Goal: Task Accomplishment & Management: Manage account settings

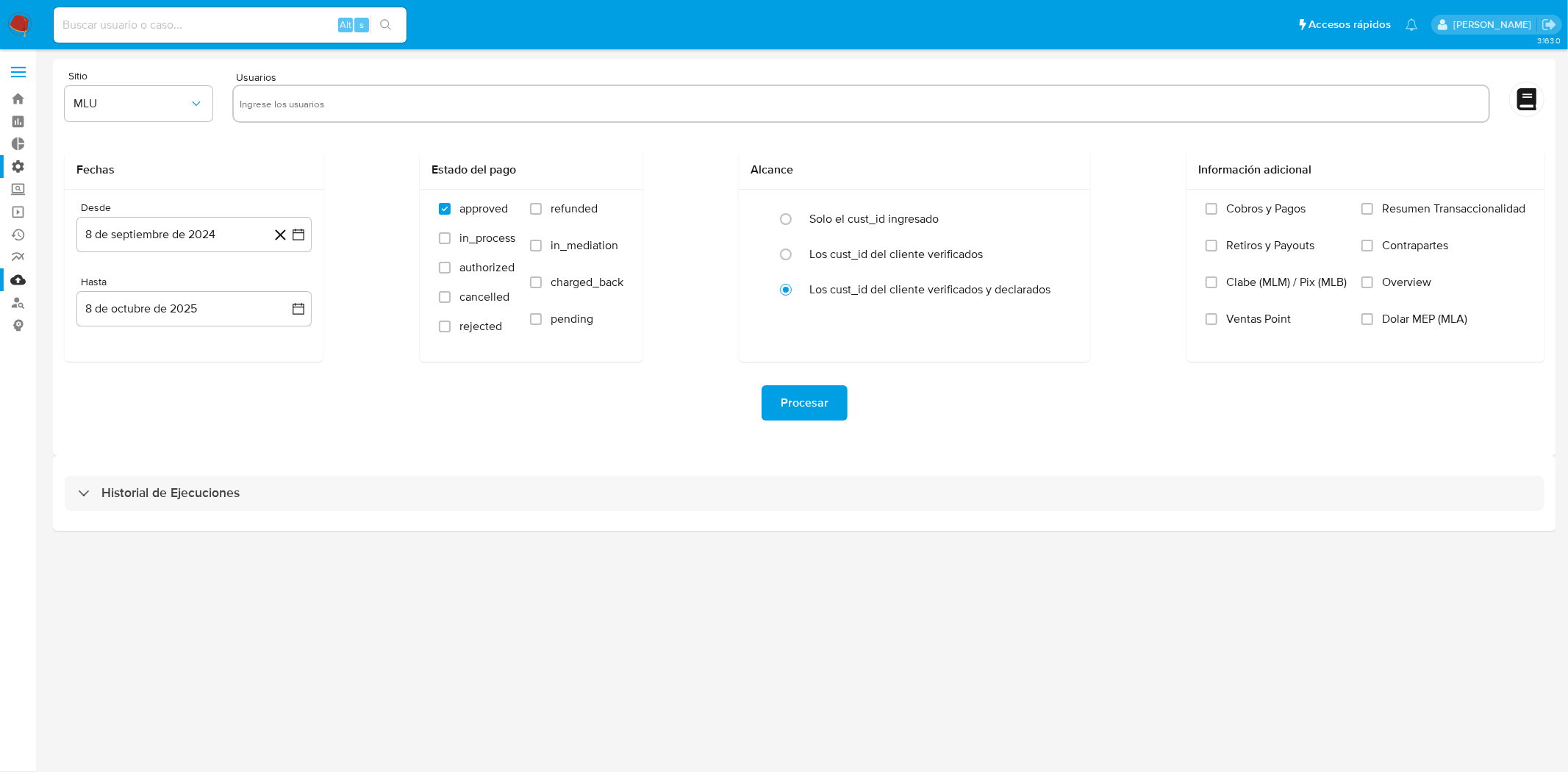
click at [20, 165] on label "Administración" at bounding box center [87, 167] width 174 height 23
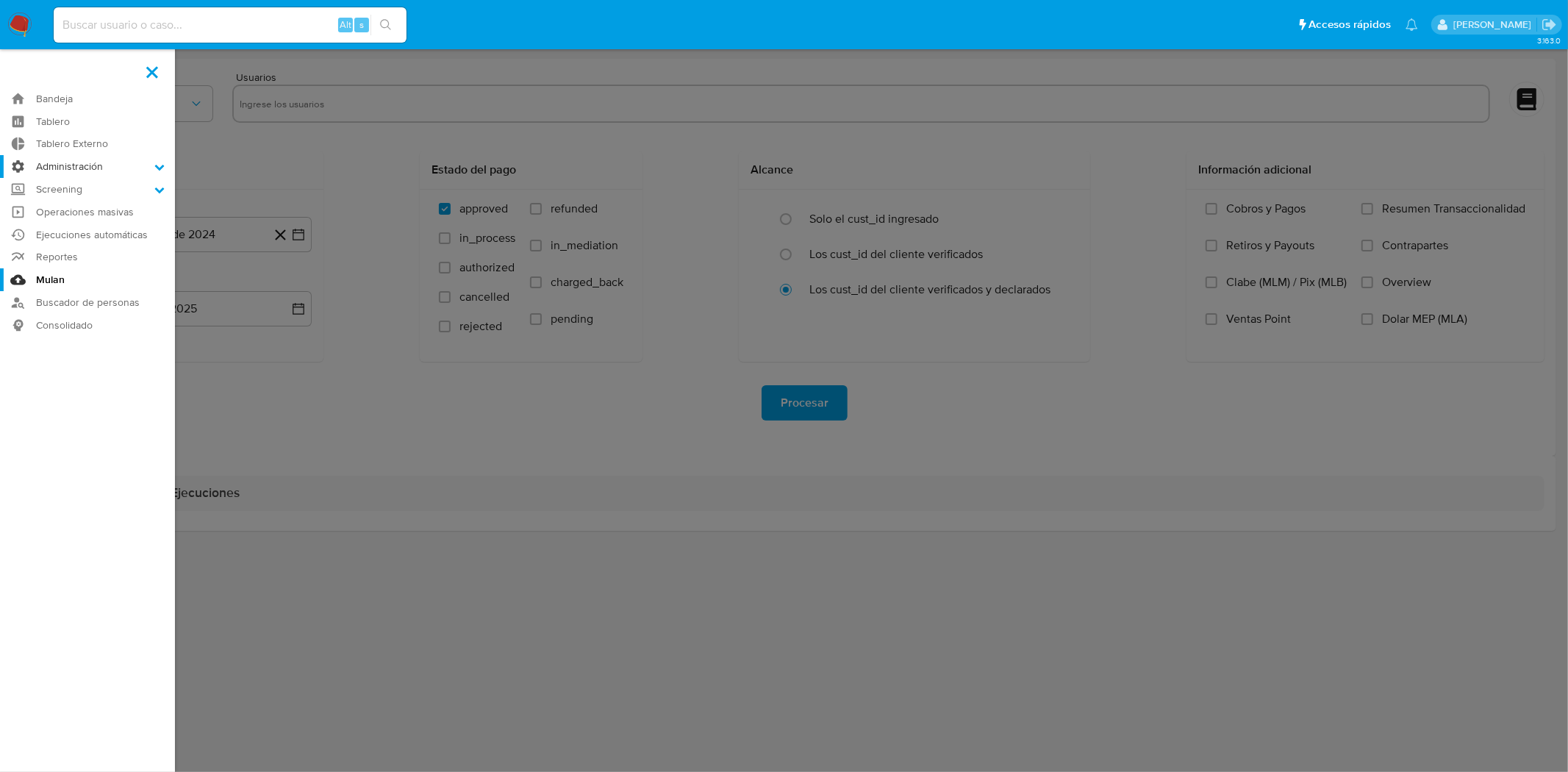
click at [0, 0] on input "Administración" at bounding box center [0, 0] width 0 height 0
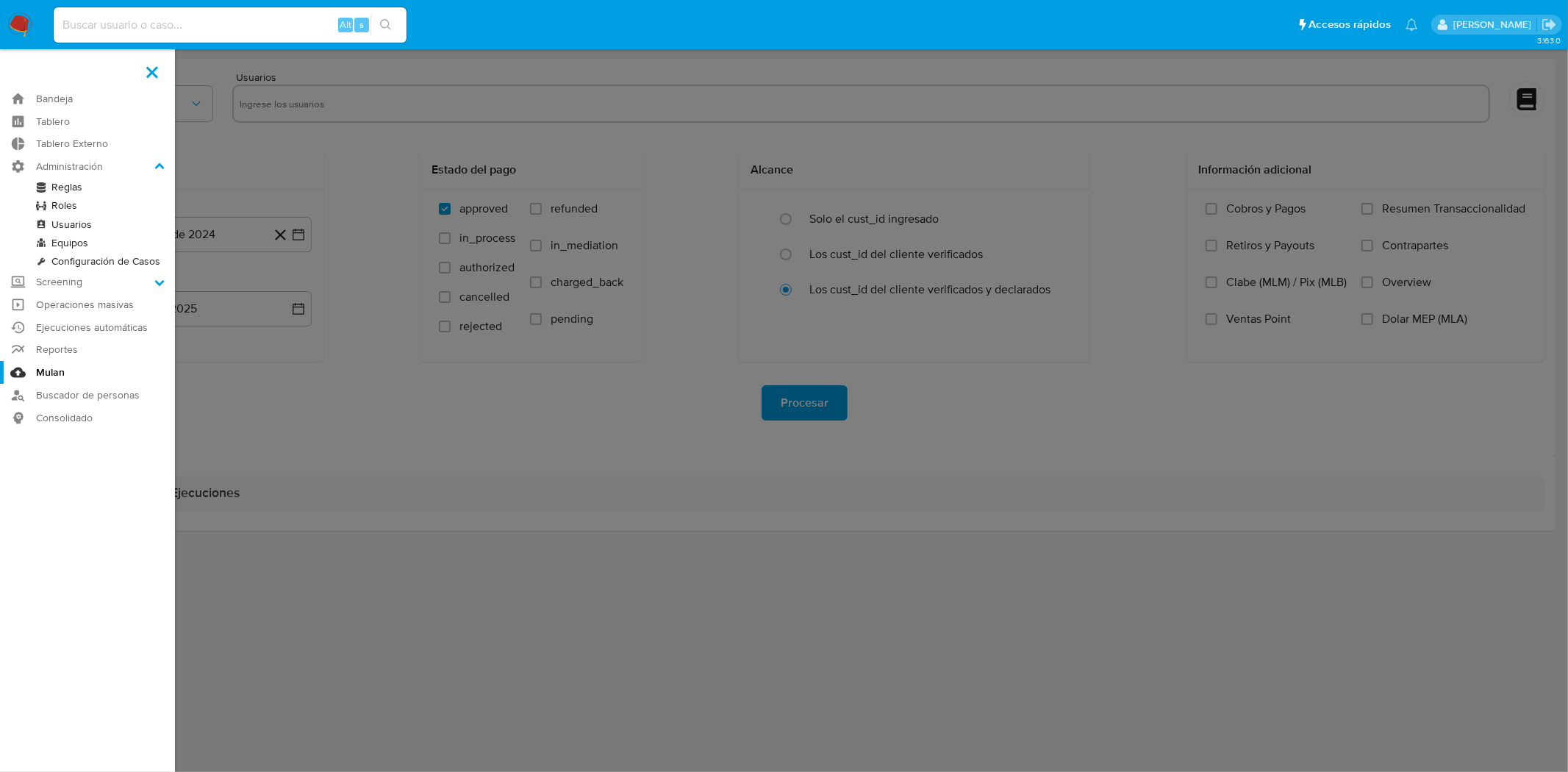
click at [63, 188] on link "Reglas" at bounding box center [87, 187] width 174 height 18
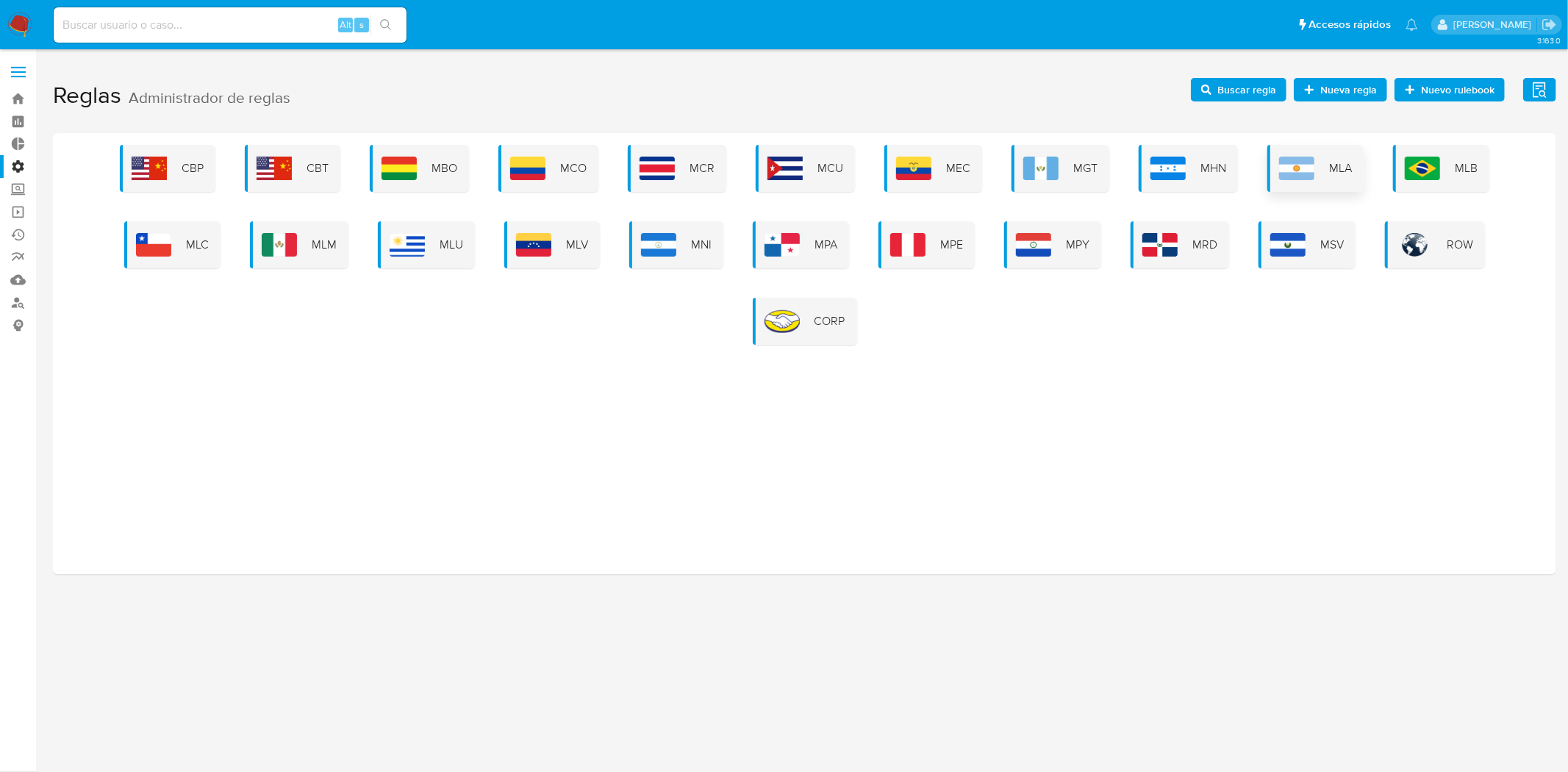
click at [1310, 172] on img at bounding box center [1296, 168] width 35 height 24
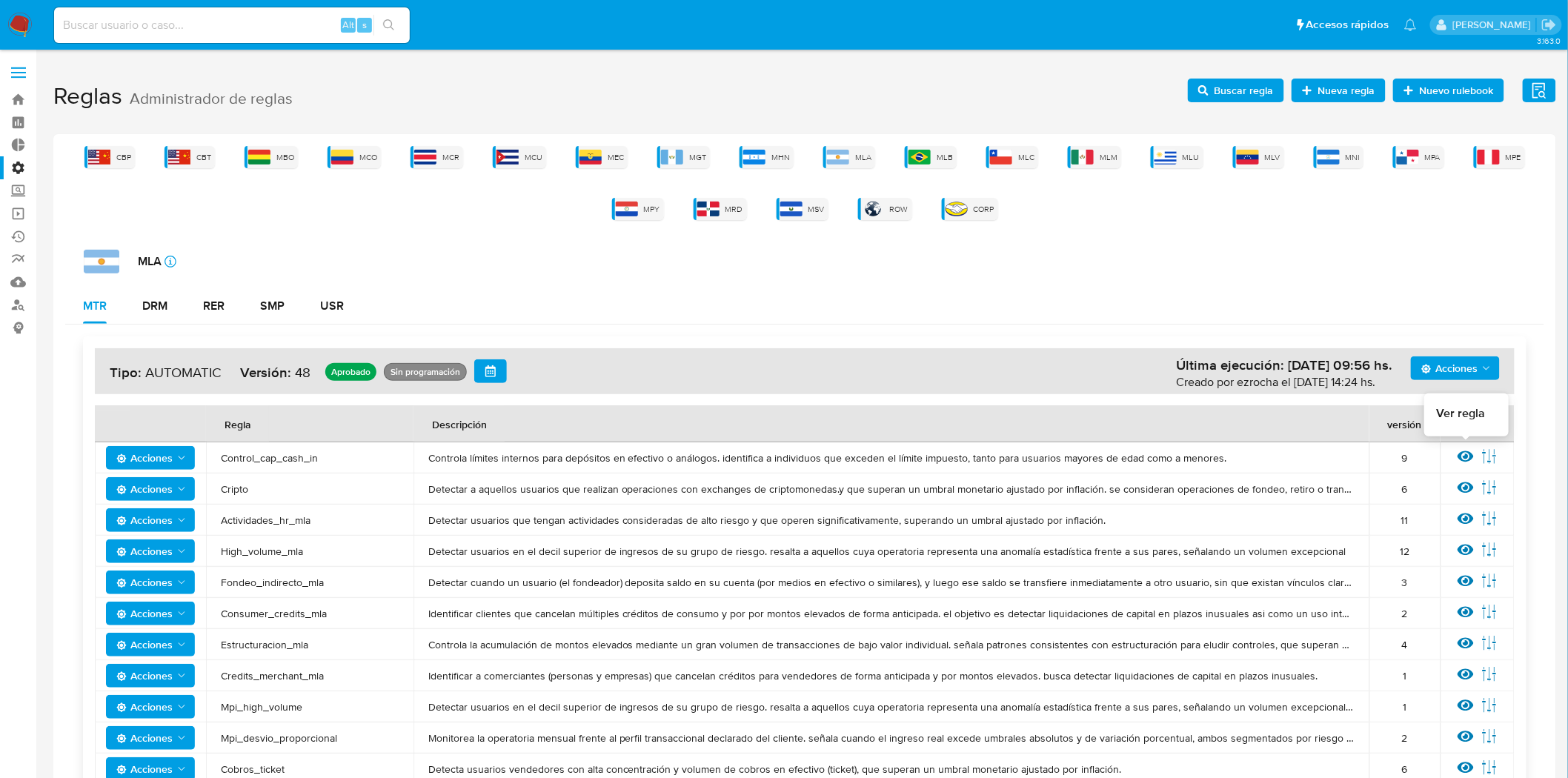
click at [1462, 452] on icon at bounding box center [1466, 456] width 16 height 16
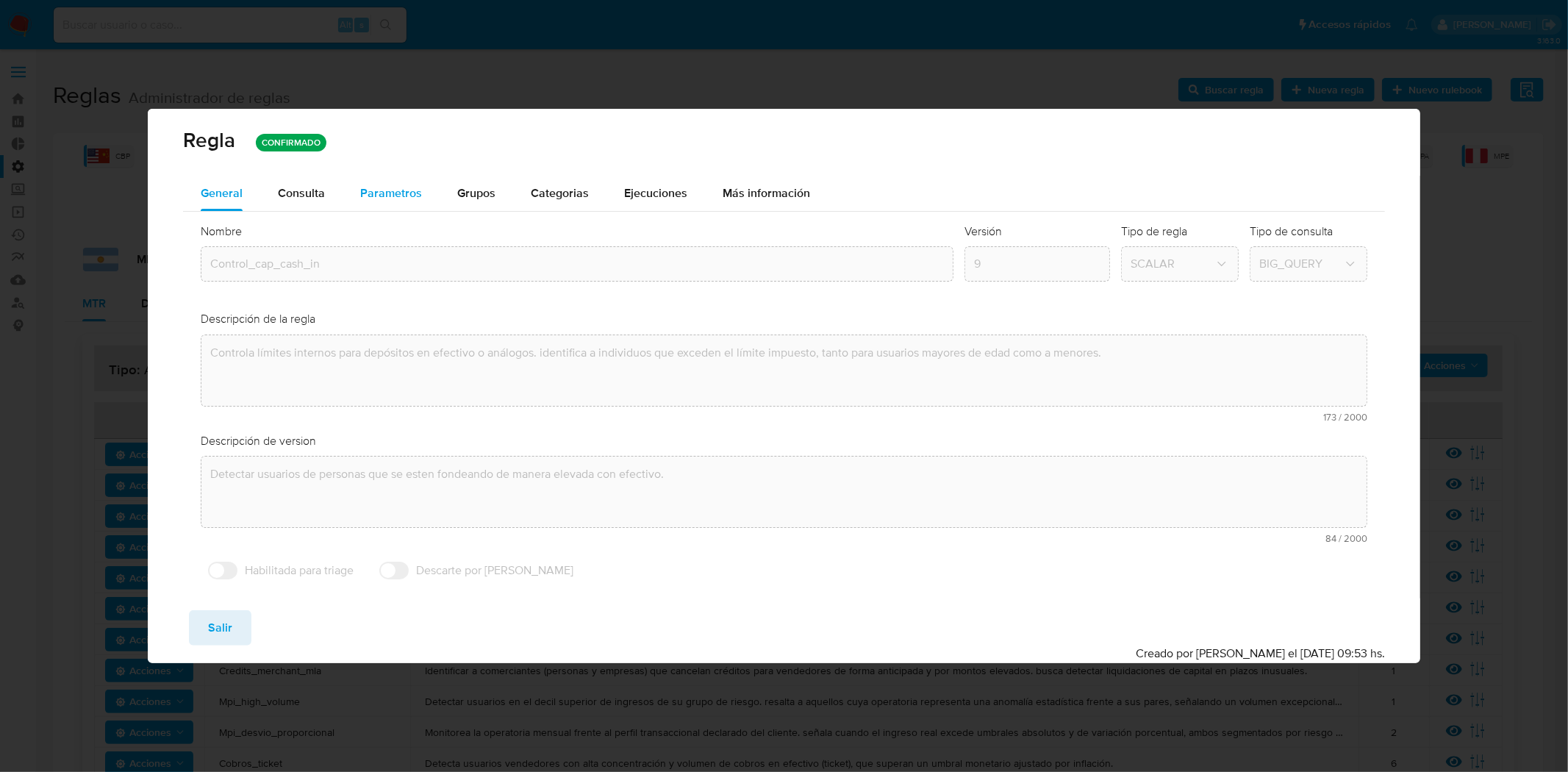
click at [412, 198] on span "Parametros" at bounding box center [391, 193] width 62 height 17
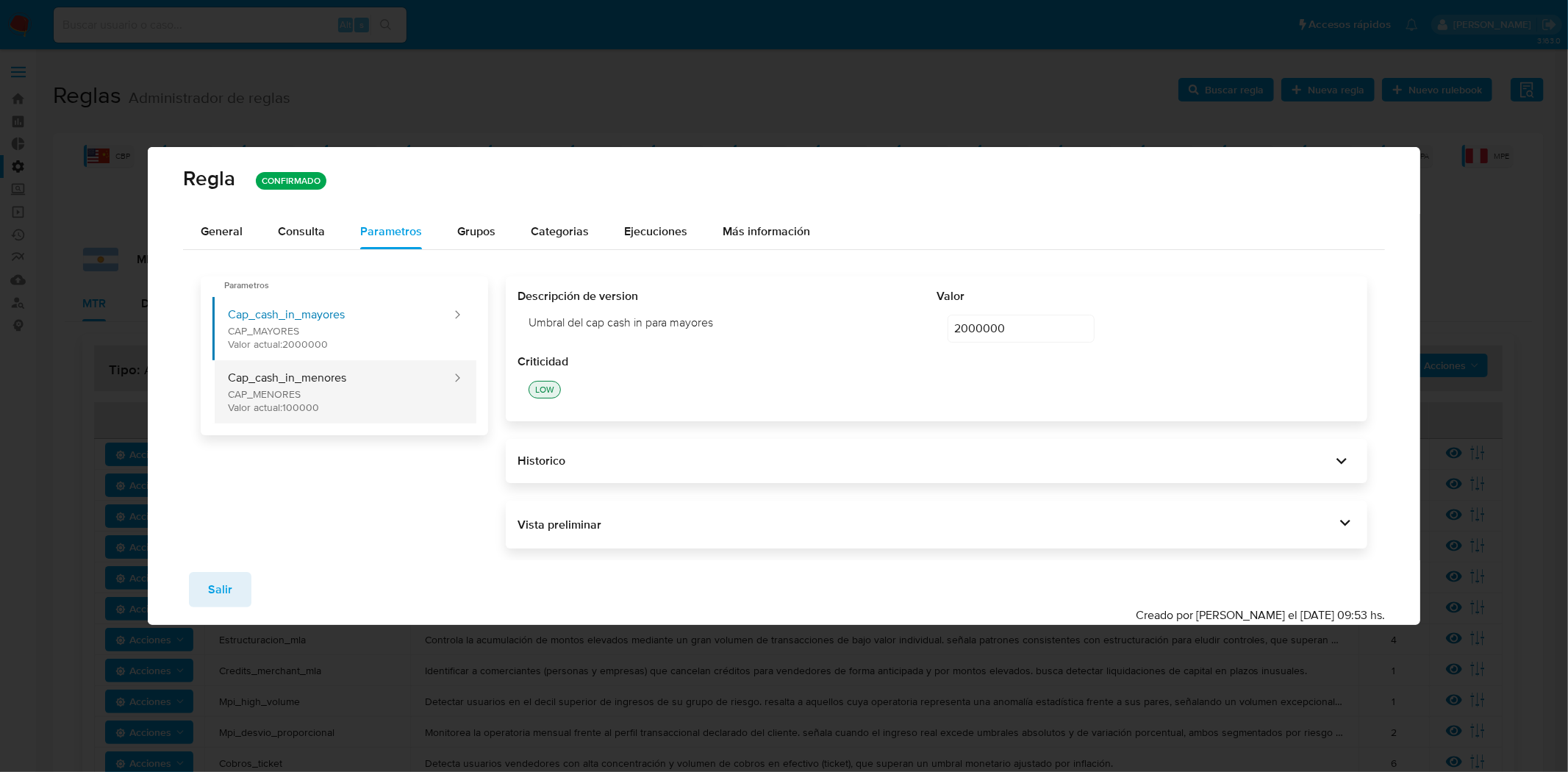
click at [346, 397] on button "Cap_cash_in_menores CAP_MENORES Valor actual: 100000" at bounding box center [332, 392] width 240 height 64
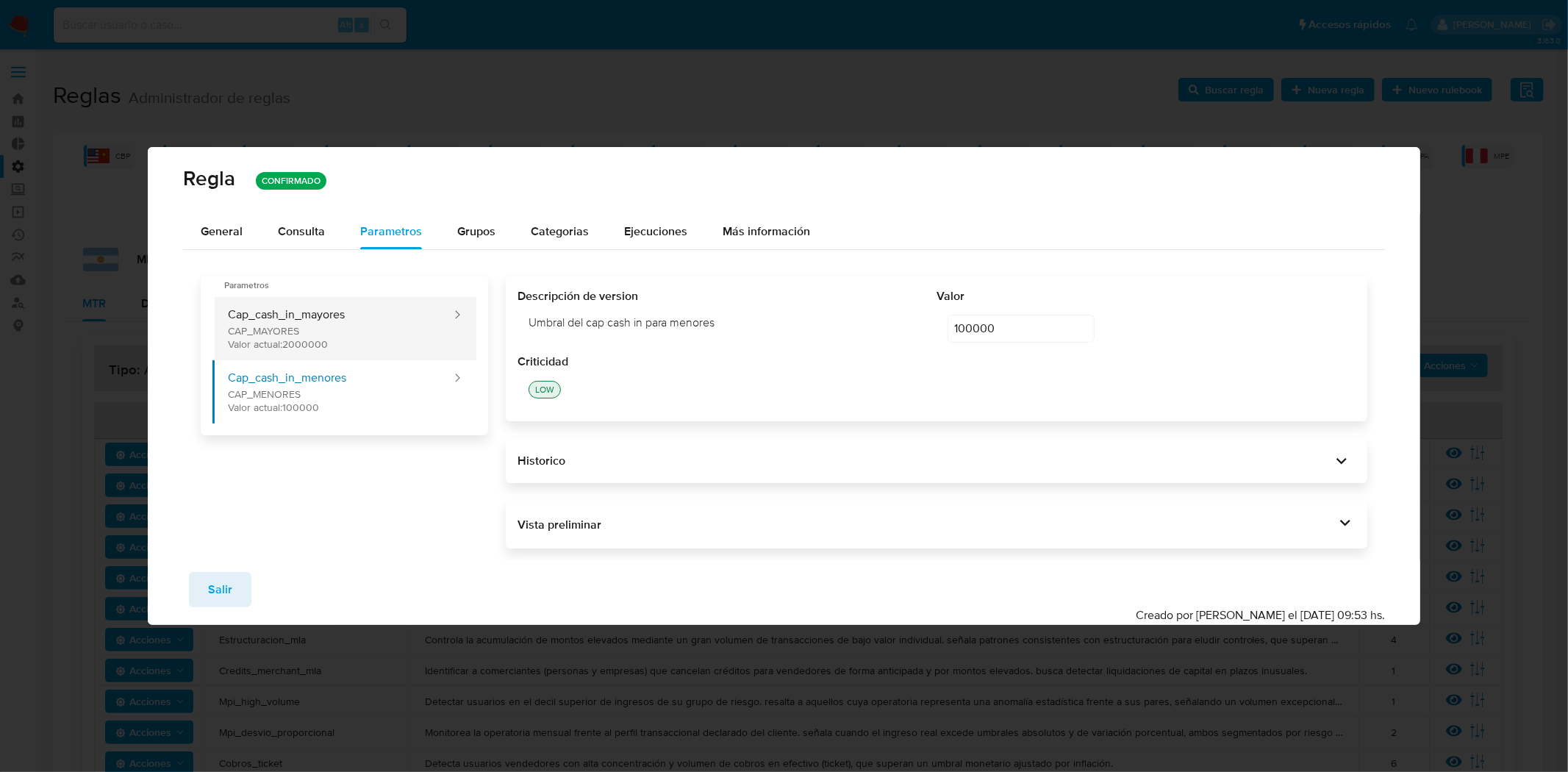
click at [317, 332] on button "Cap_cash_in_mayores CAP_MAYORES Valor actual: 2000000" at bounding box center [332, 328] width 240 height 64
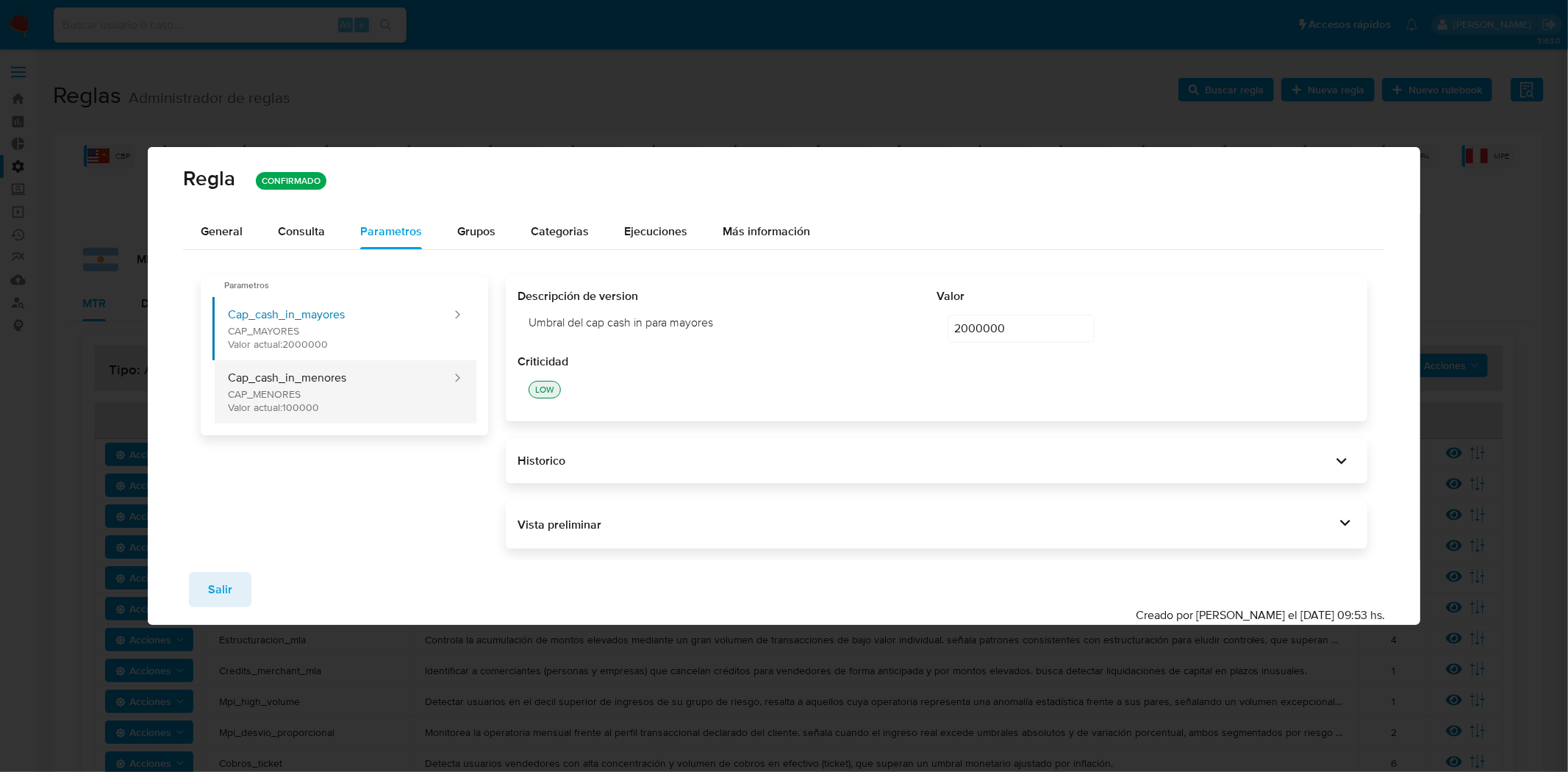
click at [331, 398] on button "Cap_cash_in_menores CAP_MENORES Valor actual: 100000" at bounding box center [332, 392] width 240 height 64
type input "100000"
click at [217, 589] on span "Salir" at bounding box center [220, 590] width 25 height 32
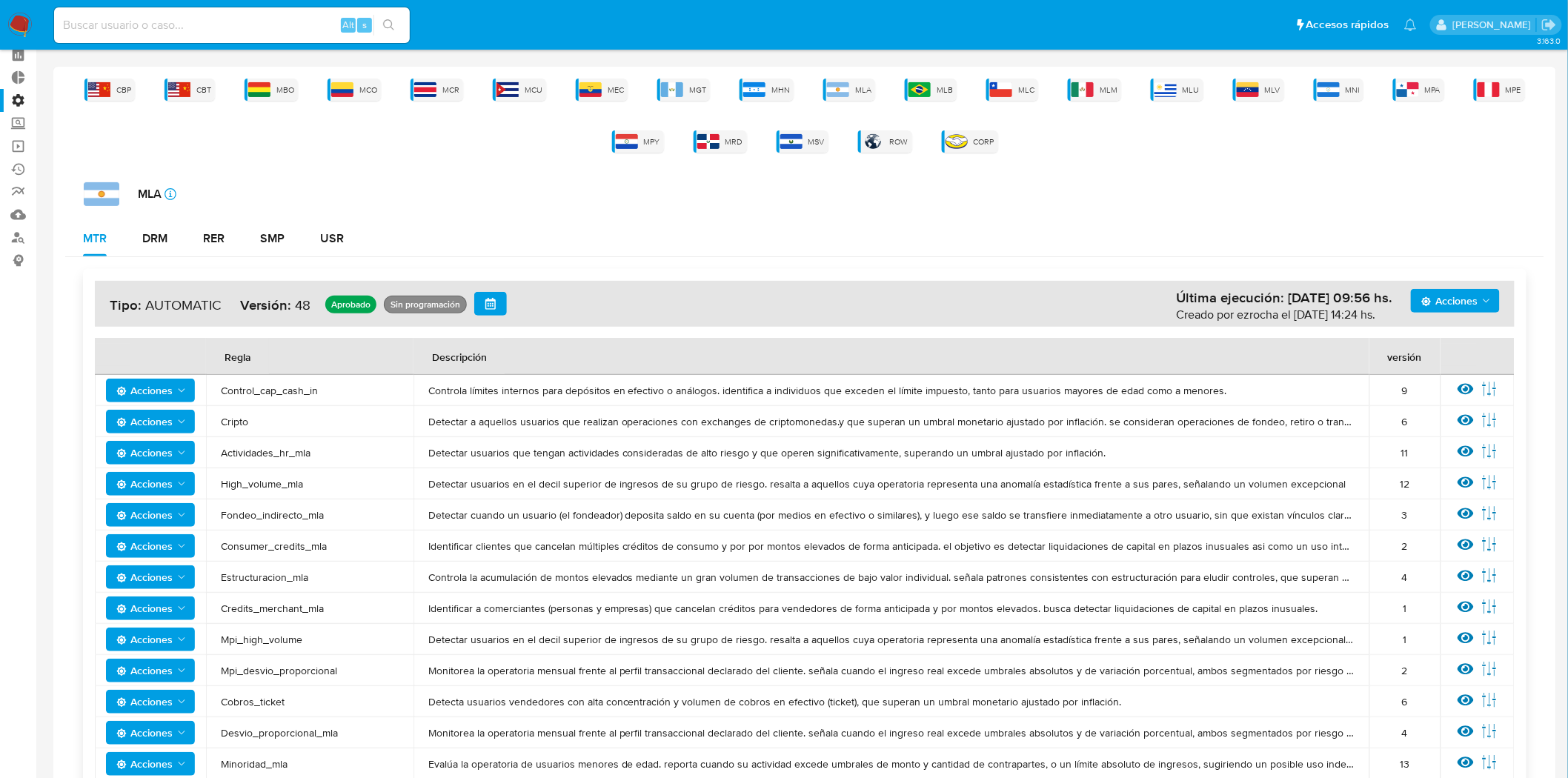
scroll to position [164, 0]
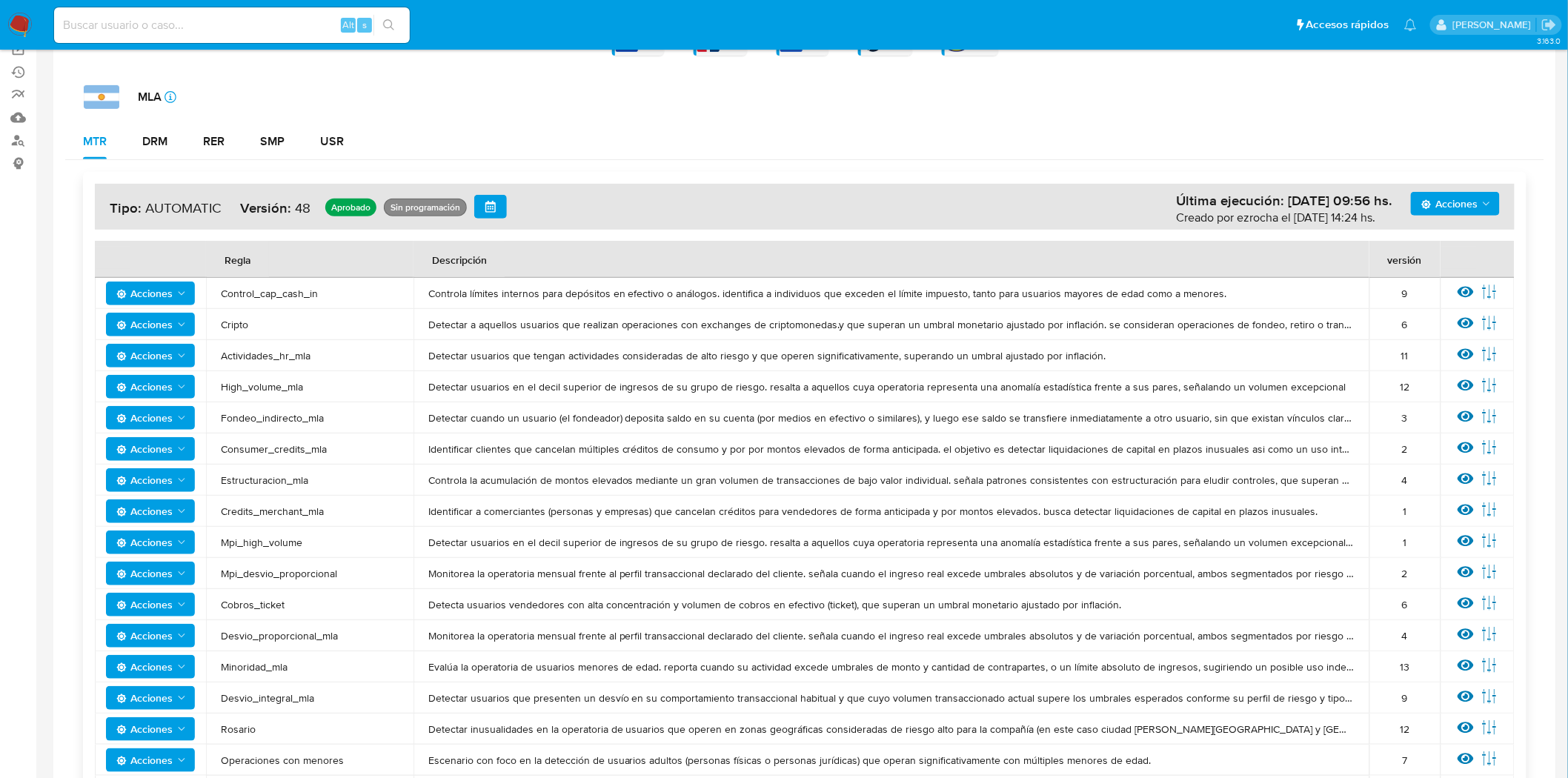
click at [161, 608] on span "Acciones" at bounding box center [144, 604] width 56 height 24
click at [1466, 602] on icon at bounding box center [1466, 604] width 16 height 11
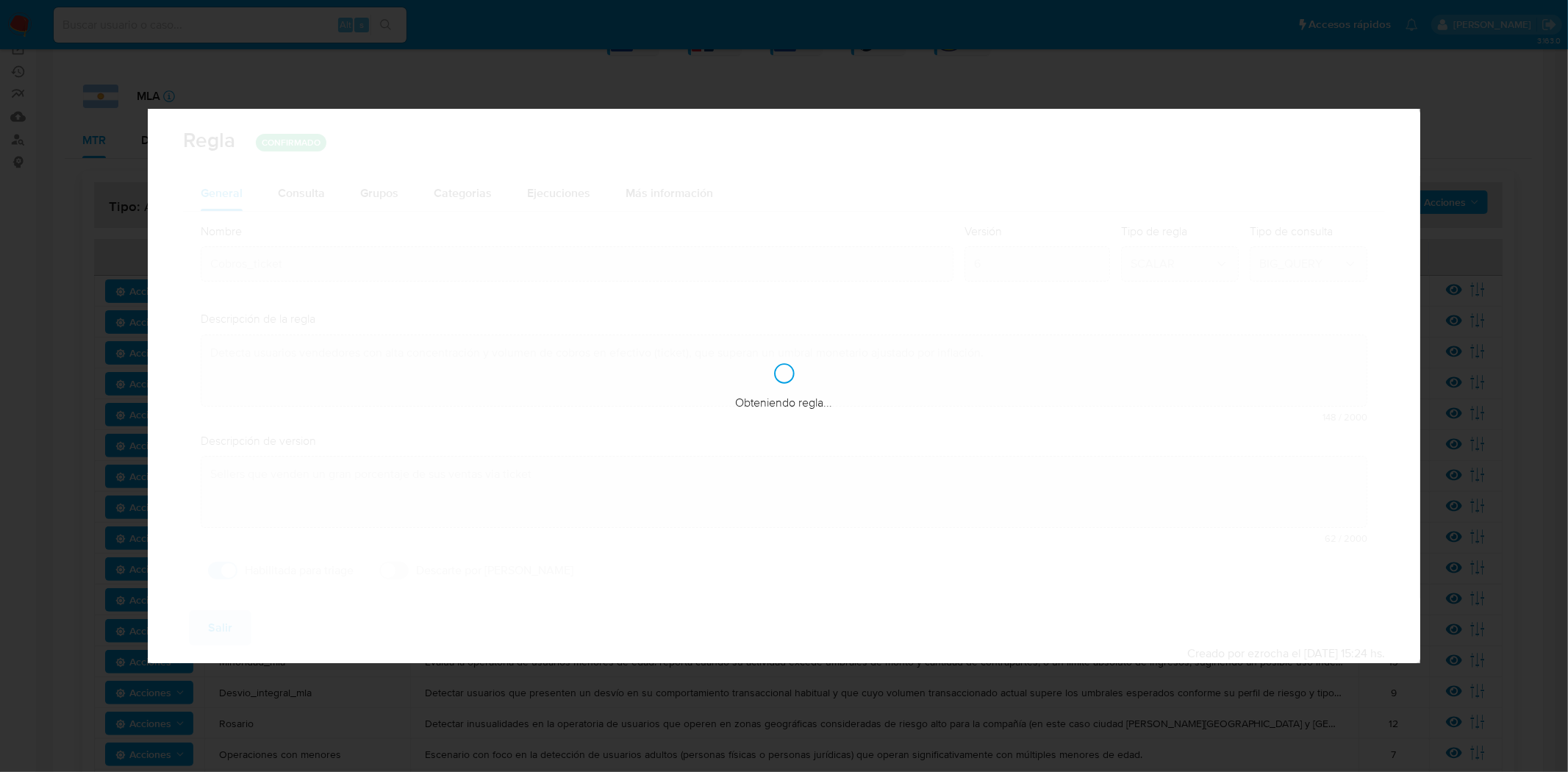
checkbox input "true"
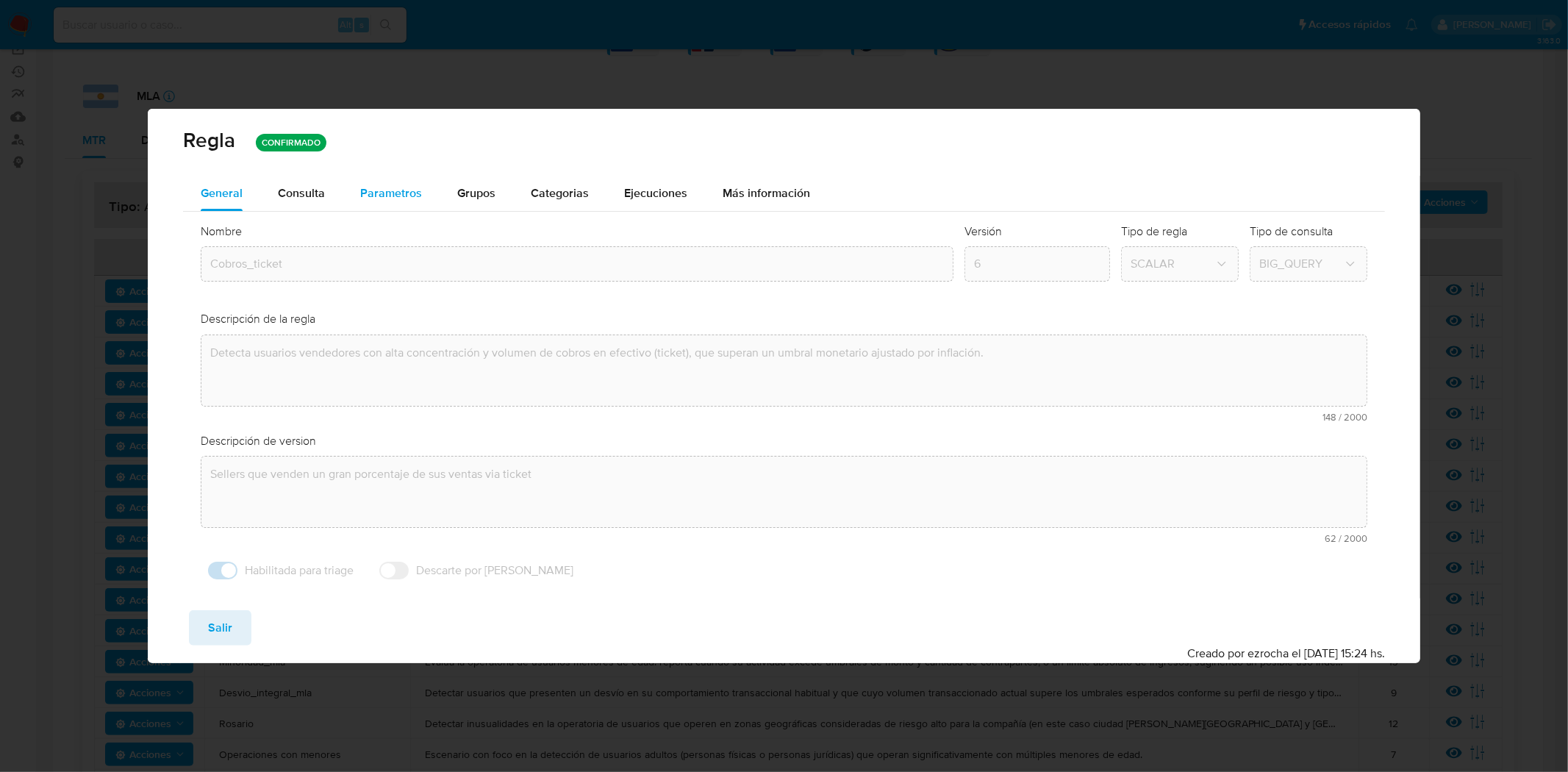
click at [409, 186] on span "Parametros" at bounding box center [391, 193] width 62 height 17
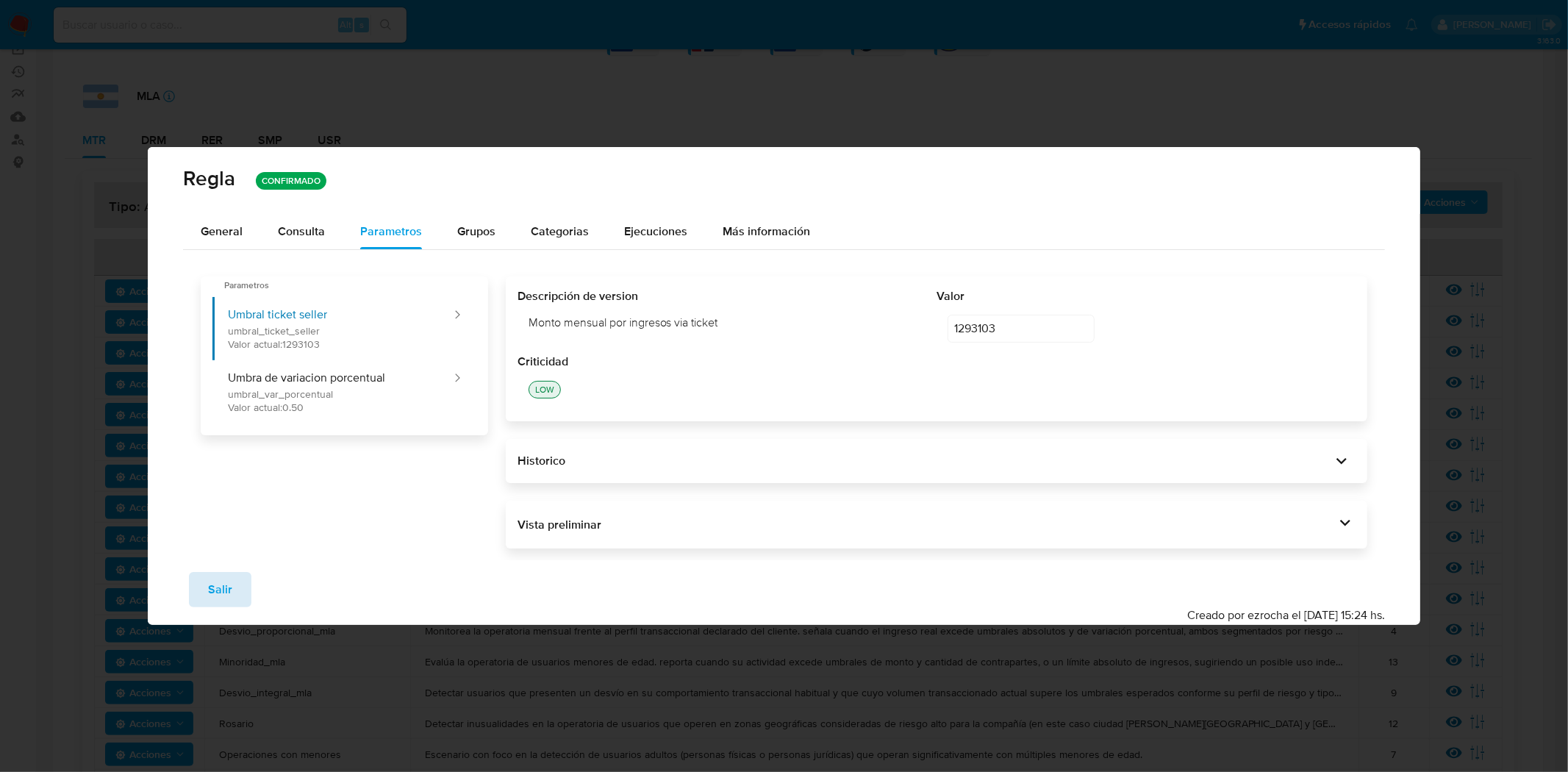
click at [221, 585] on span "Salir" at bounding box center [220, 590] width 25 height 32
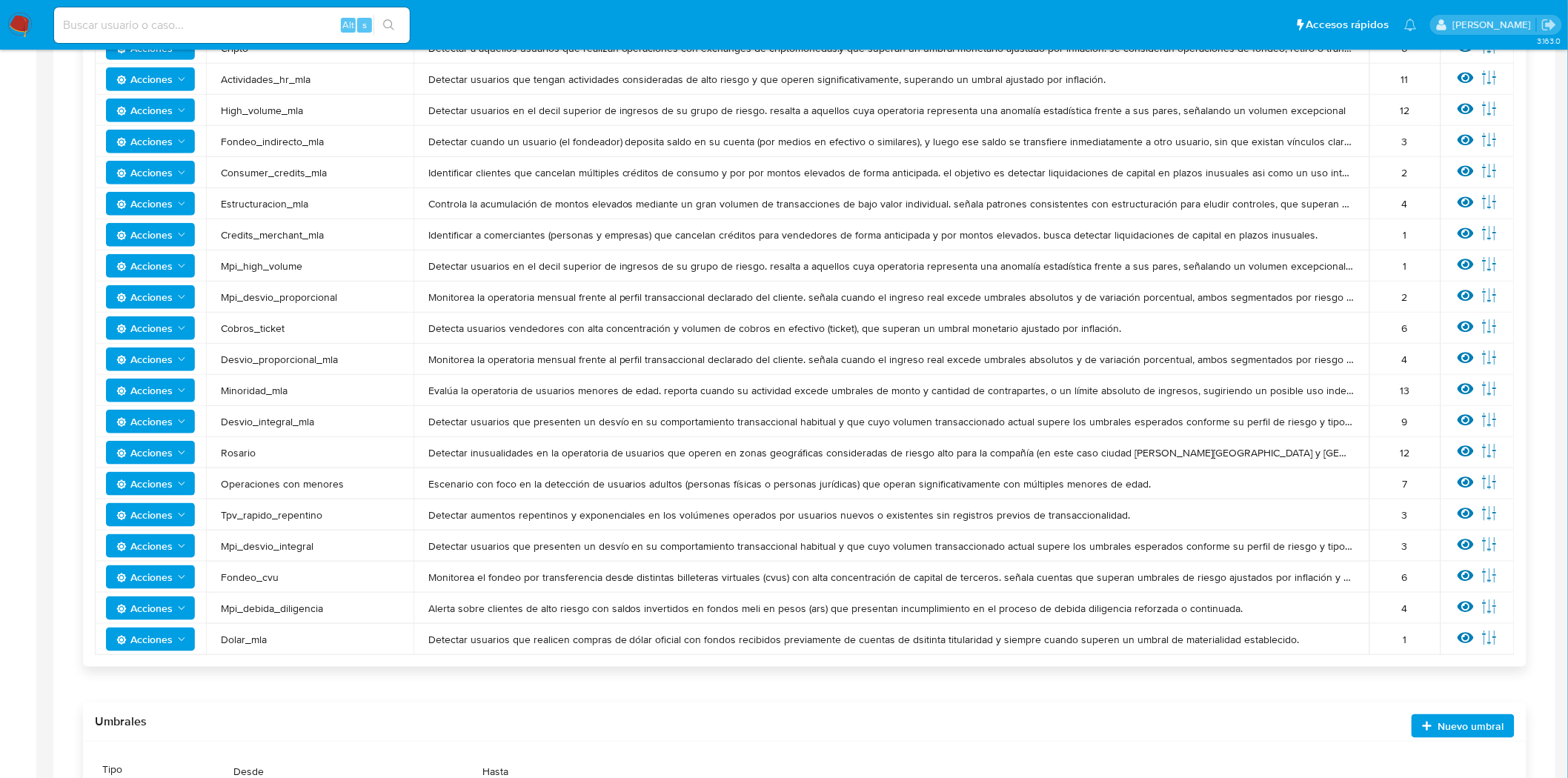
scroll to position [493, 0]
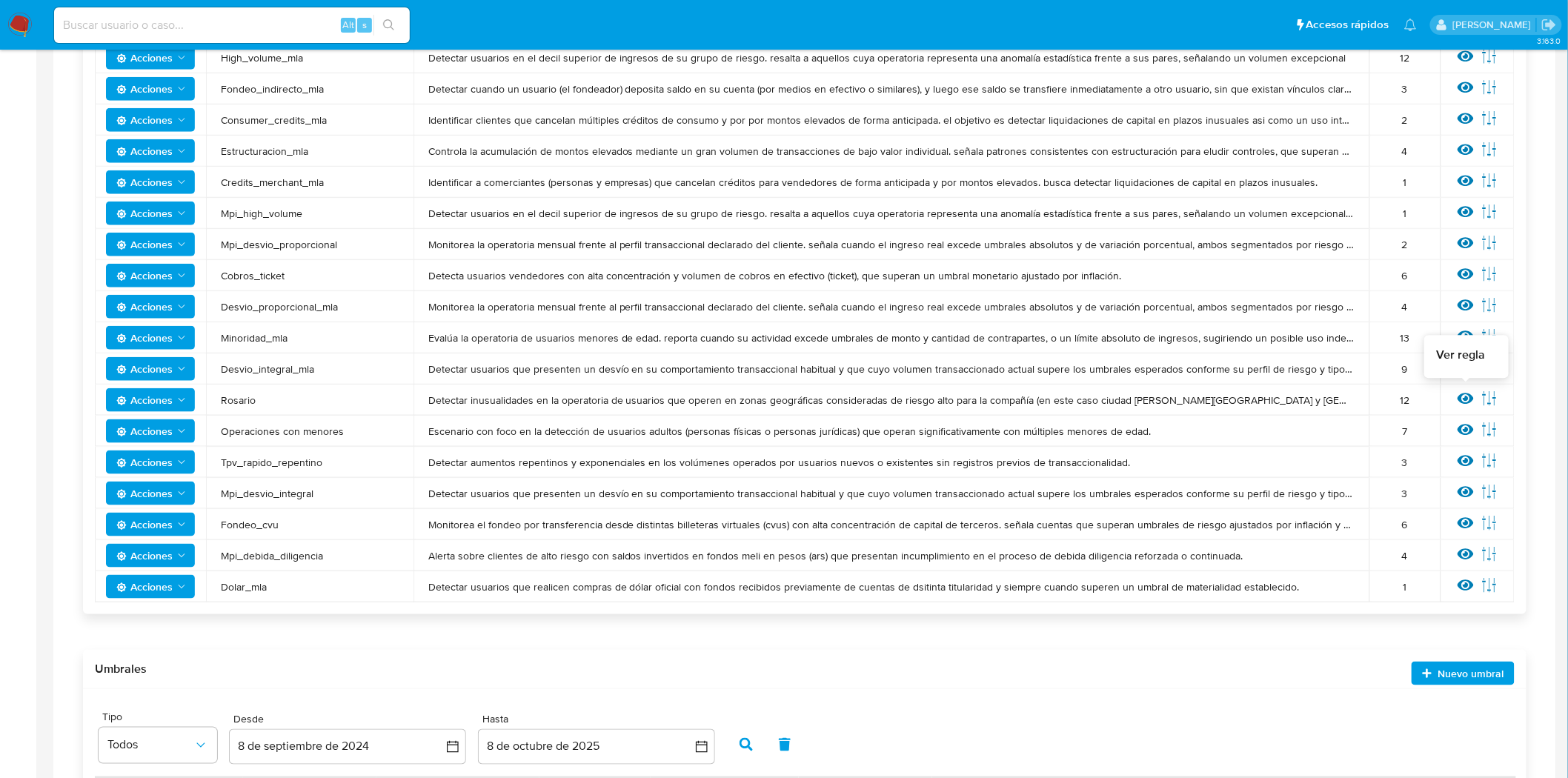
click at [1465, 400] on icon at bounding box center [1466, 399] width 16 height 16
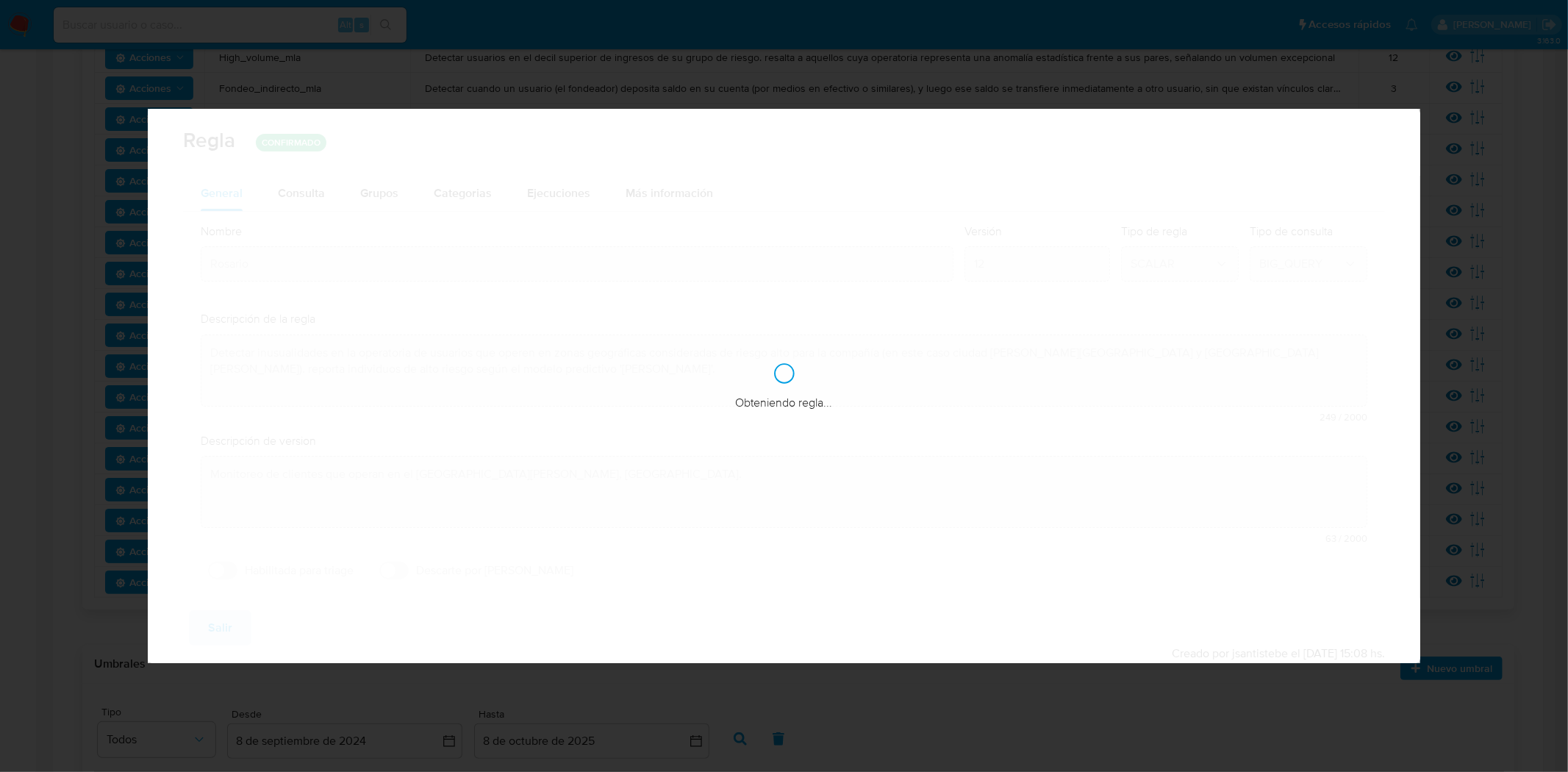
checkbox input "false"
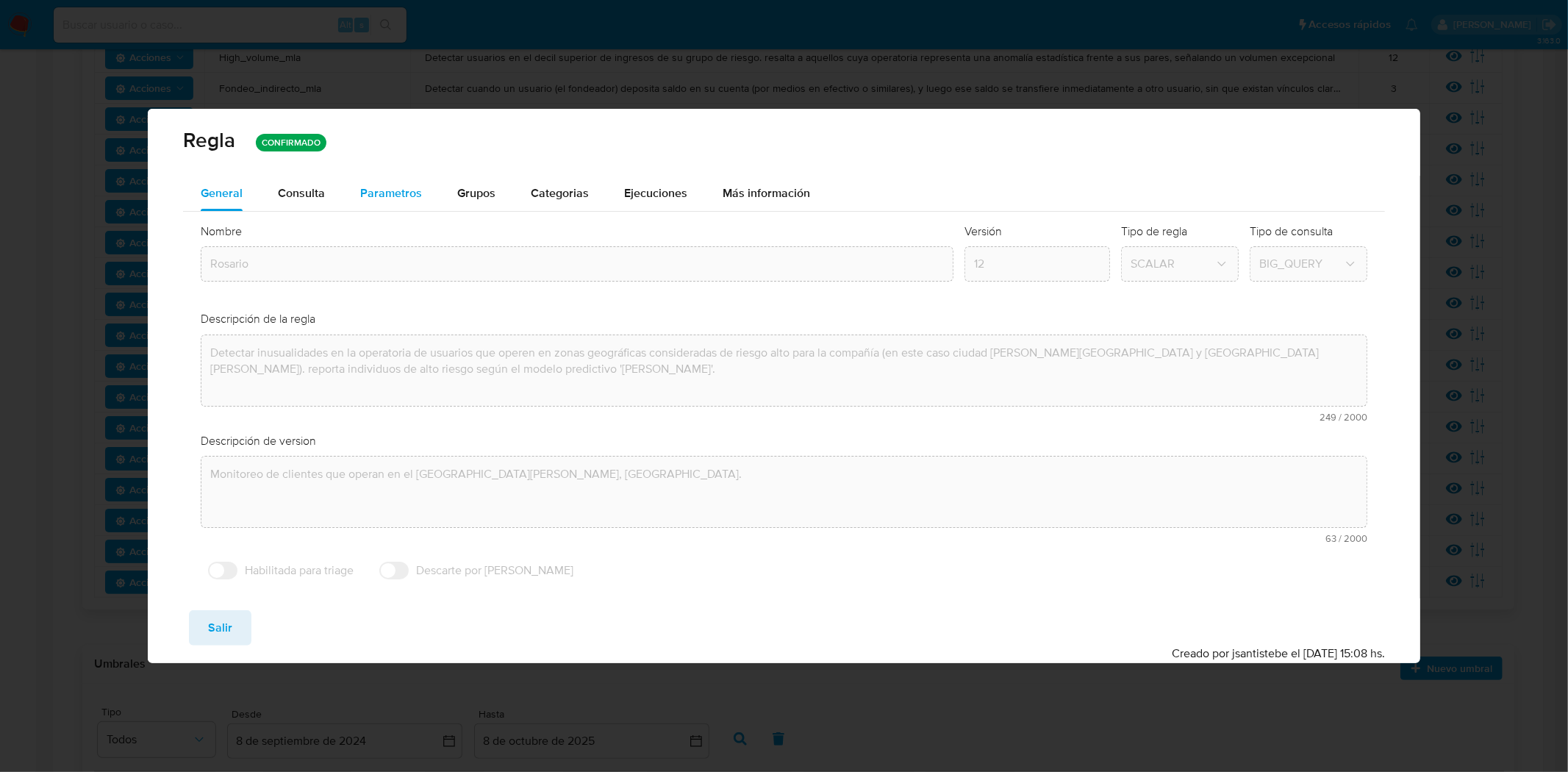
click at [415, 193] on span "Parametros" at bounding box center [391, 193] width 62 height 17
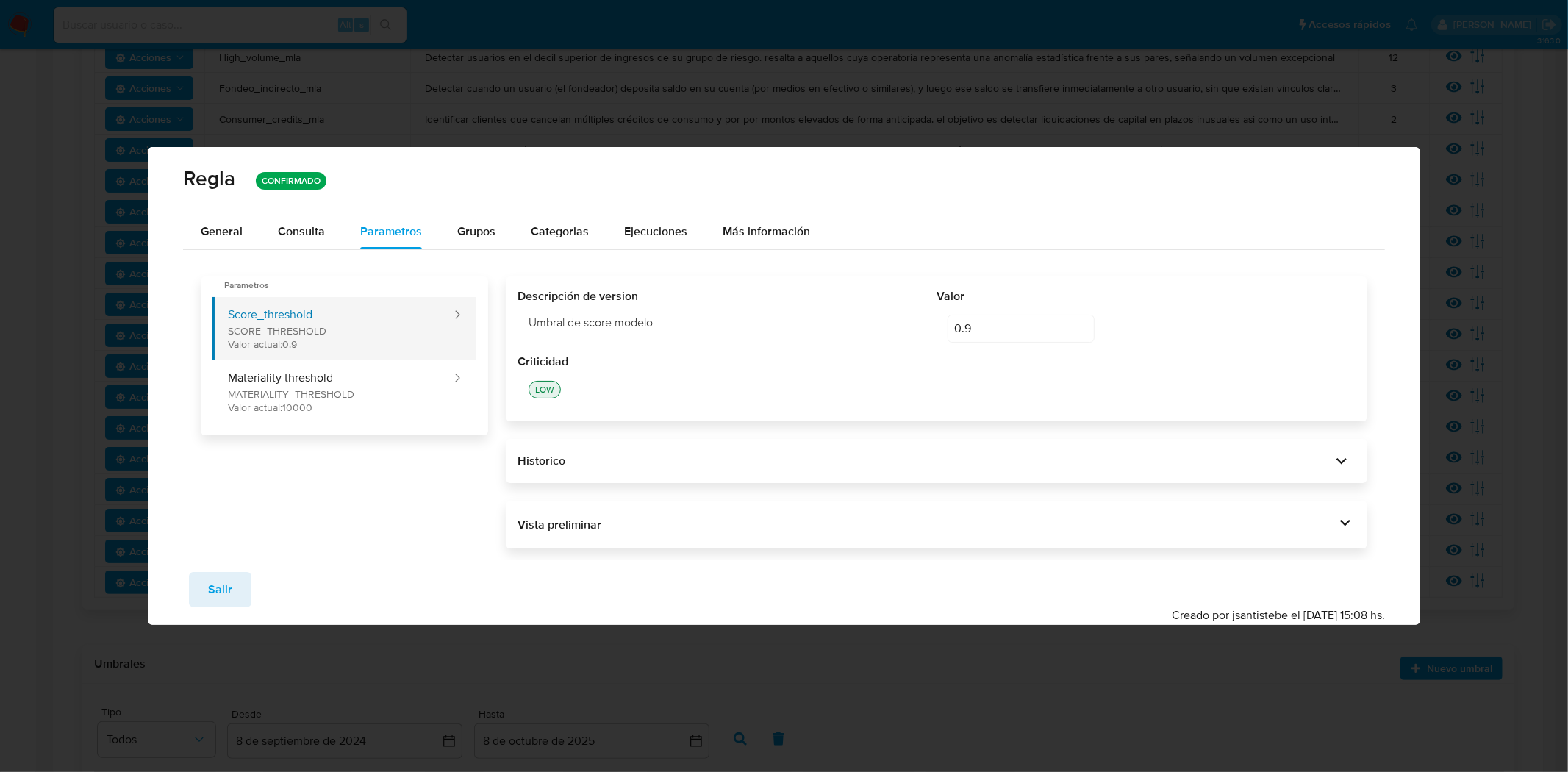
click at [321, 335] on button "Score_threshold SCORE_THRESHOLD Valor actual: 0.9" at bounding box center [332, 328] width 240 height 64
click at [1347, 111] on div "[PERSON_NAME] CONFIRMADO General Consulta Parametros Evidencias Grupos Categori…" at bounding box center [784, 386] width 1568 height 772
click at [224, 582] on span "Salir" at bounding box center [220, 590] width 25 height 32
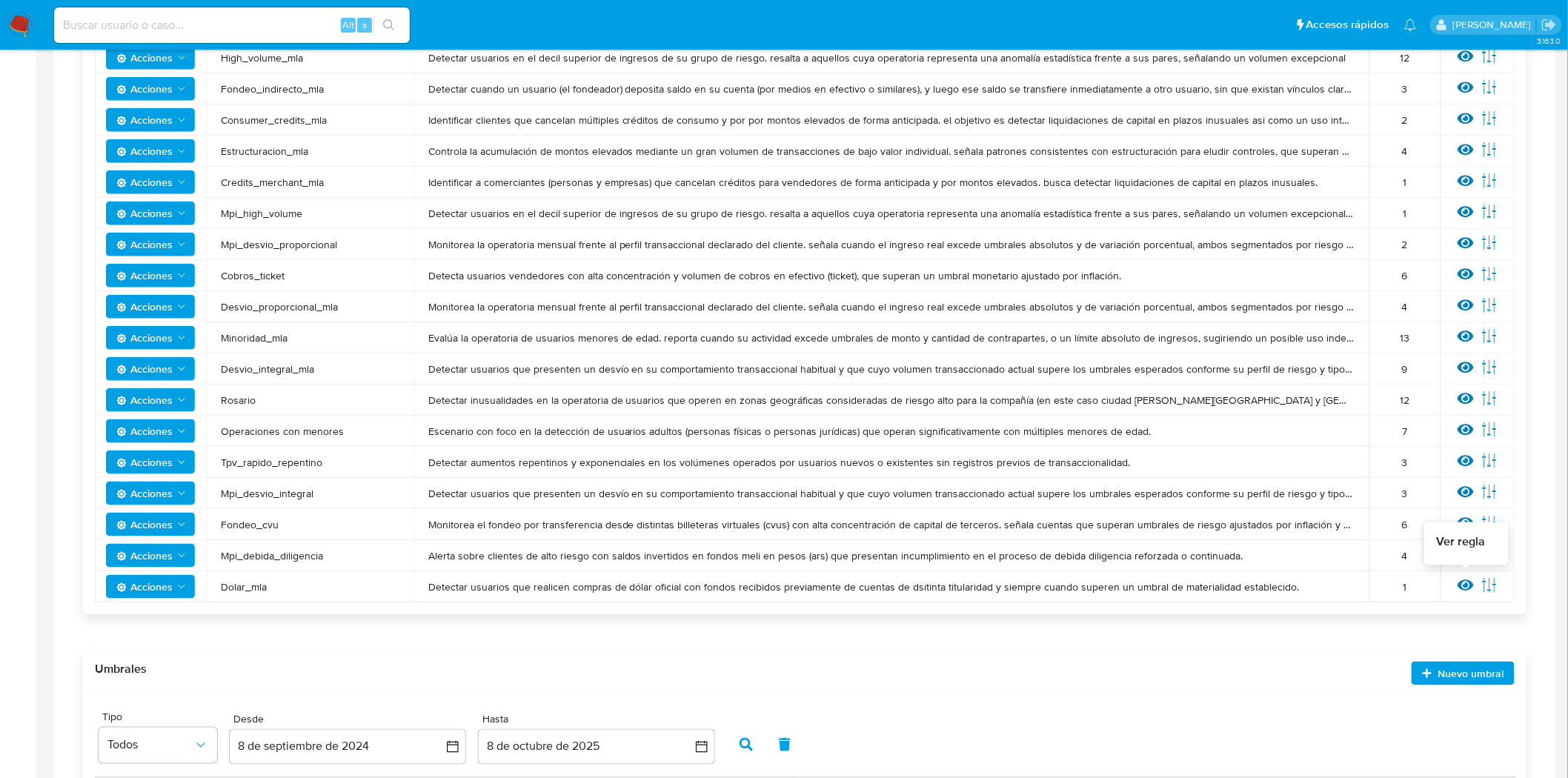
click at [1466, 581] on icon at bounding box center [1466, 585] width 16 height 16
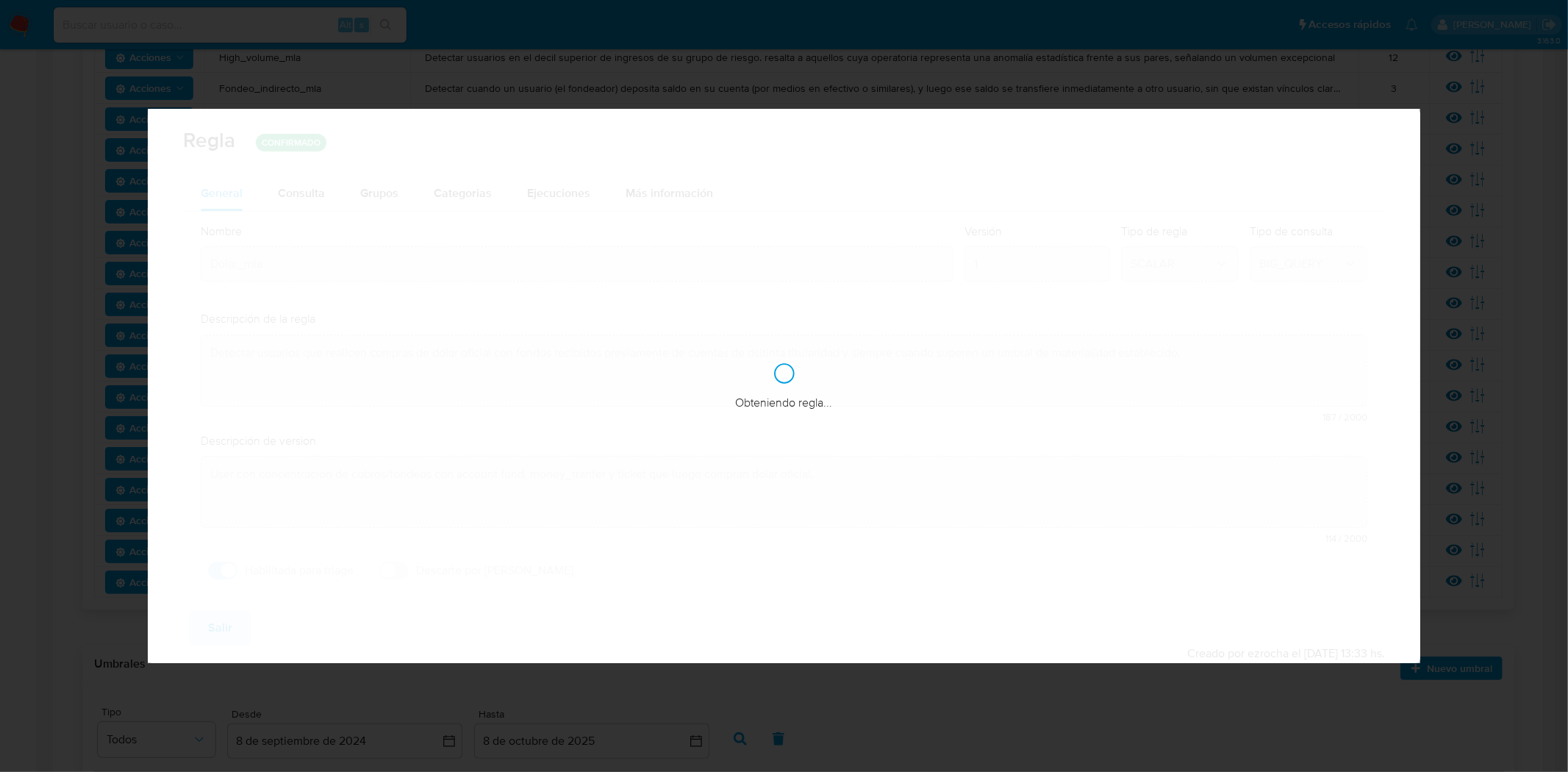
checkbox input "true"
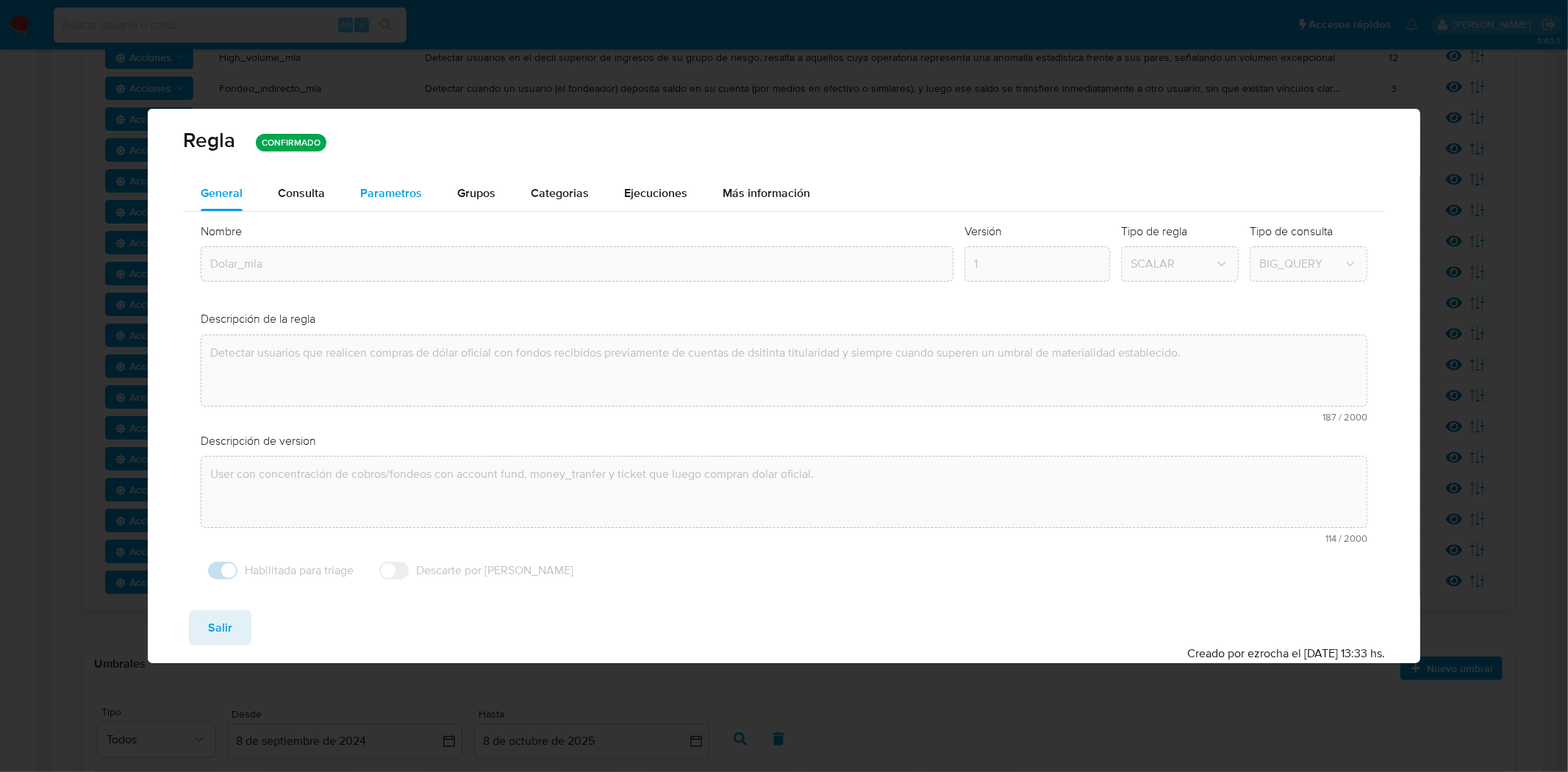
click at [364, 196] on span "Parametros" at bounding box center [391, 193] width 62 height 17
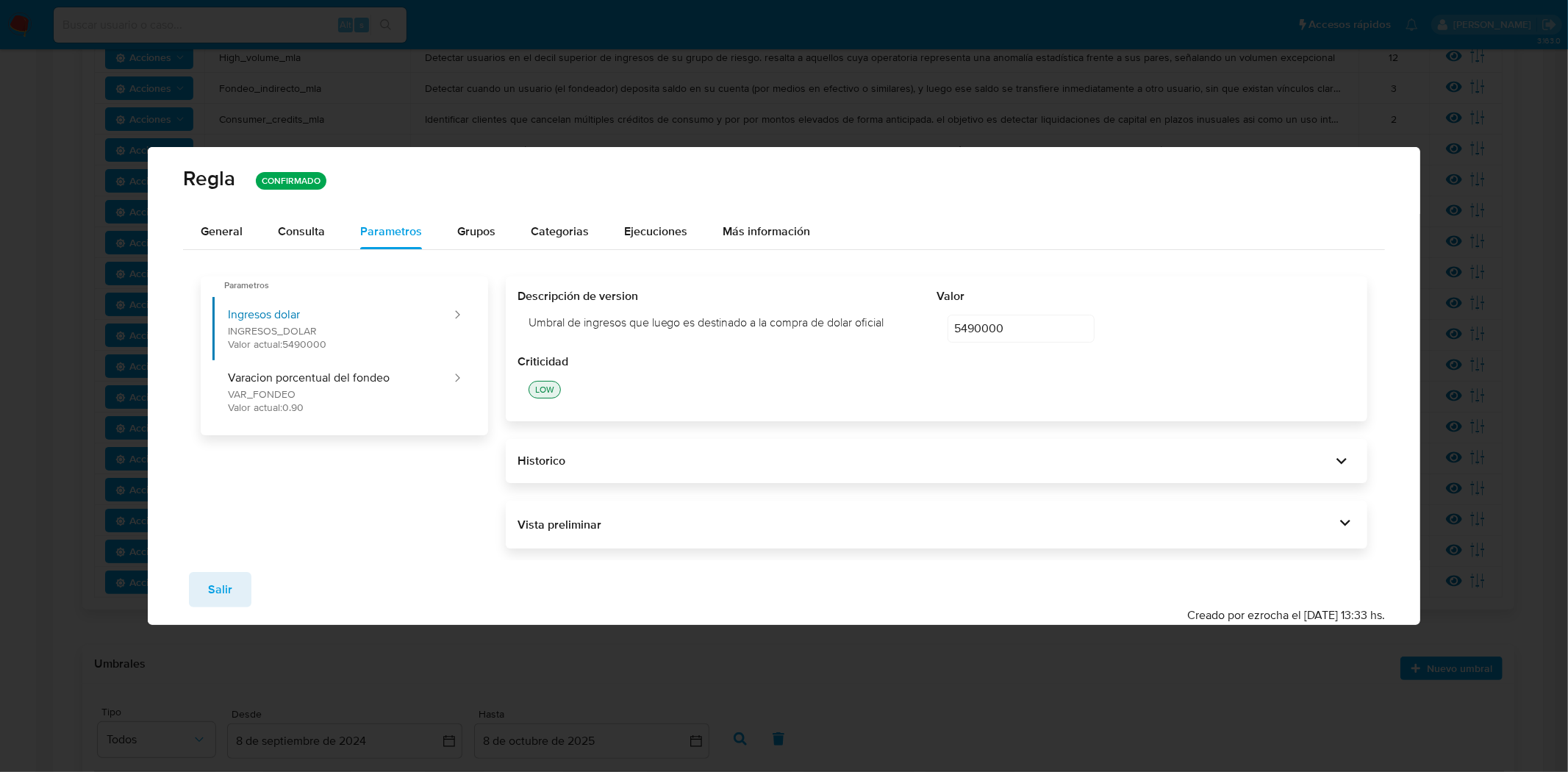
click at [1362, 120] on div "[PERSON_NAME] CONFIRMADO General Consulta Parametros Evidencias Grupos Categori…" at bounding box center [784, 386] width 1568 height 772
click at [235, 586] on button "Salir" at bounding box center [220, 589] width 63 height 35
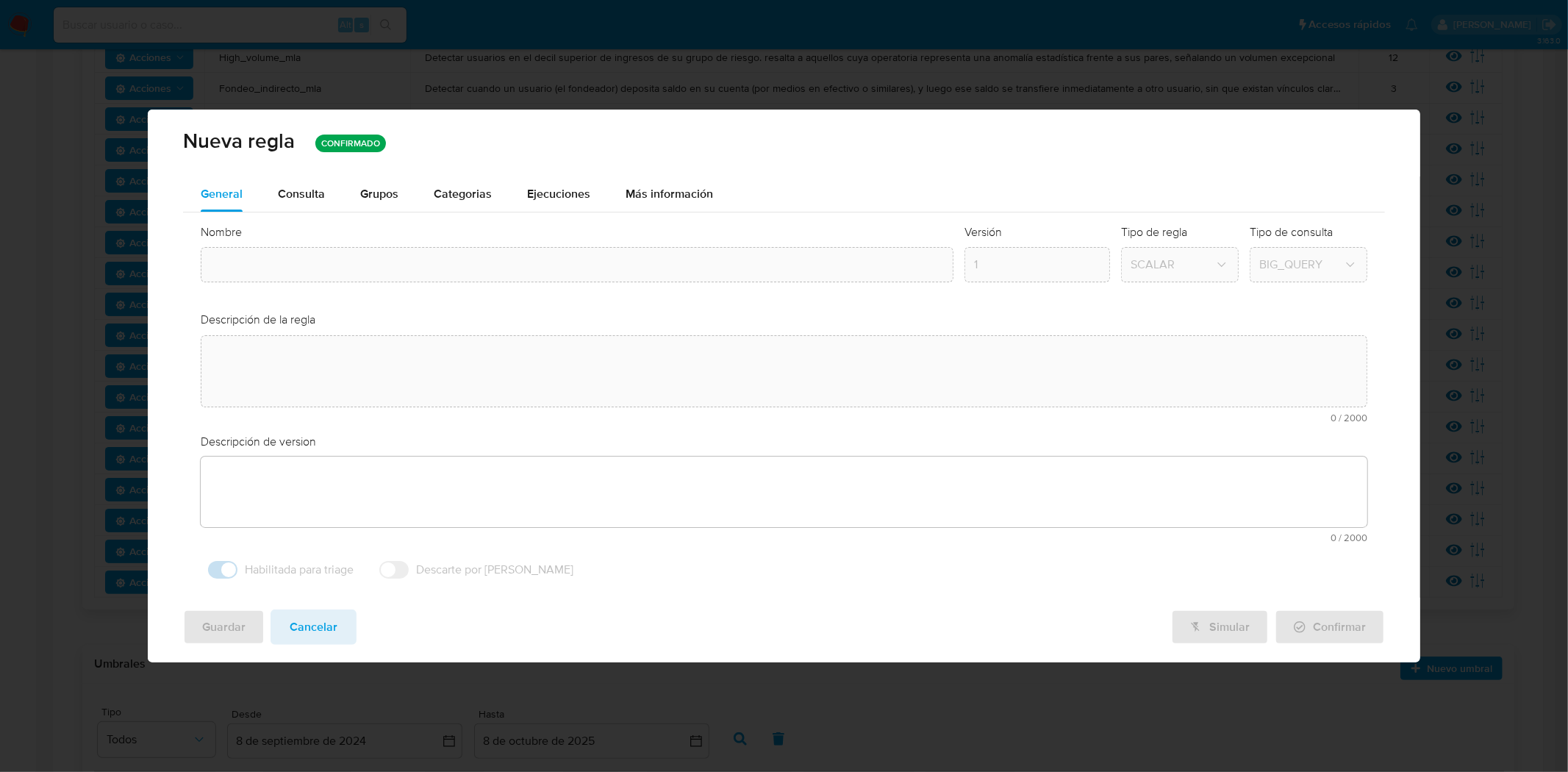
type input "Dolar_mla"
type textarea "Detectar usuarios que realicen compras de dólar oficial con fondos recibidos pr…"
type textarea "User con concentración de cobros/fondeos con account fund, money_tranfer y tick…"
